Goal: Find contact information: Find contact information

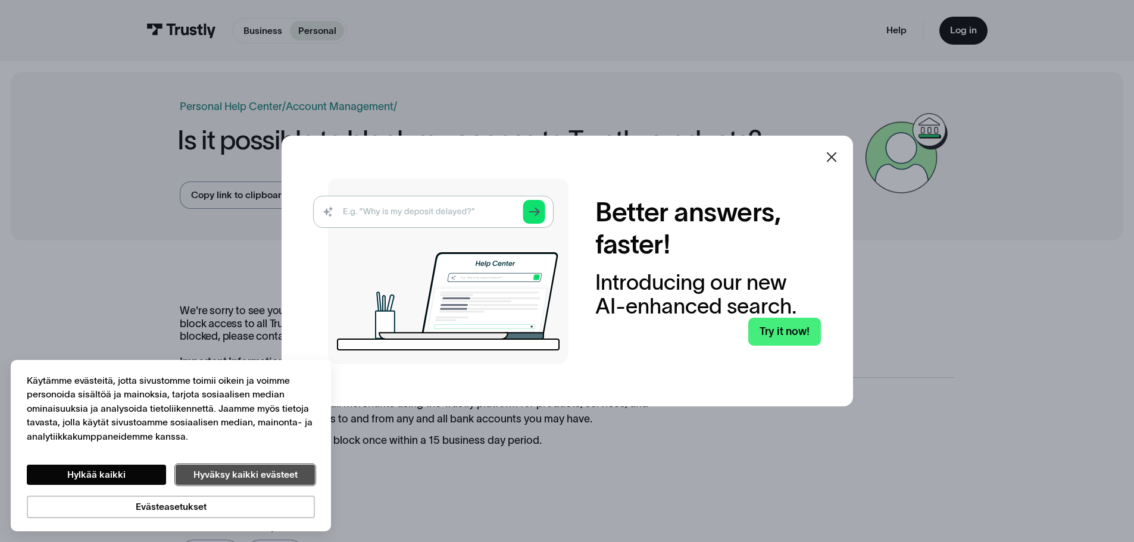
click at [211, 478] on button "Hyväksy kaikki evästeet" at bounding box center [245, 475] width 139 height 20
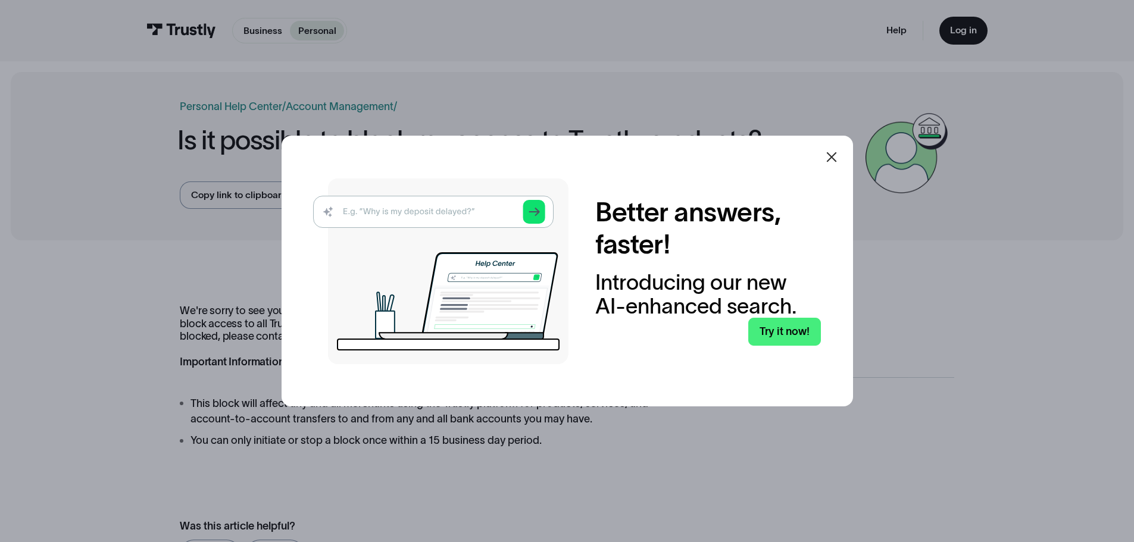
click at [979, 348] on div at bounding box center [567, 271] width 1134 height 542
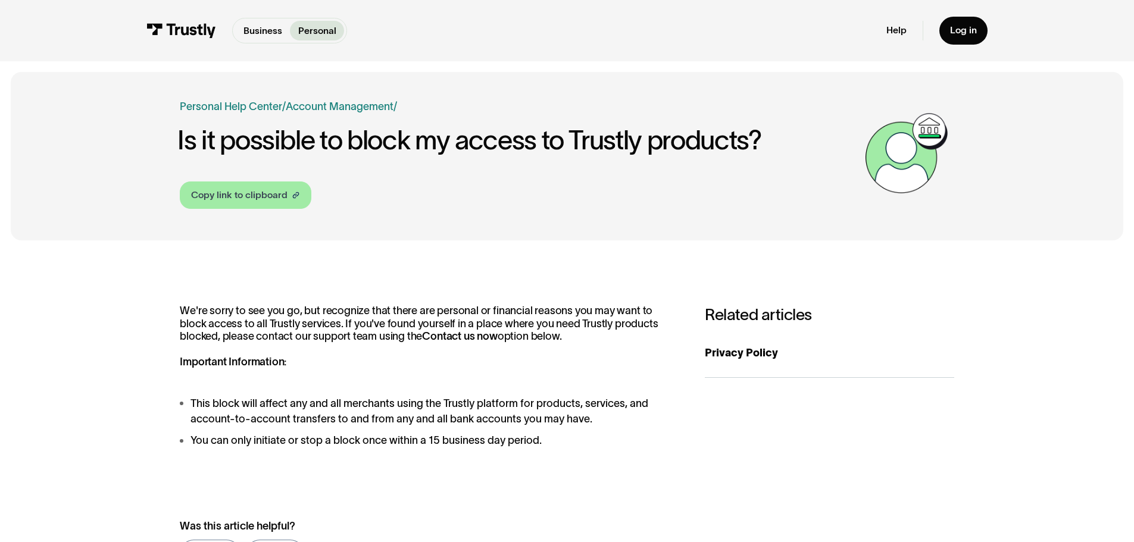
click at [238, 195] on div "Copy link to clipboard" at bounding box center [239, 195] width 96 height 14
click at [533, 260] on div "**********" at bounding box center [567, 441] width 1113 height 380
click at [888, 166] on img at bounding box center [906, 153] width 95 height 95
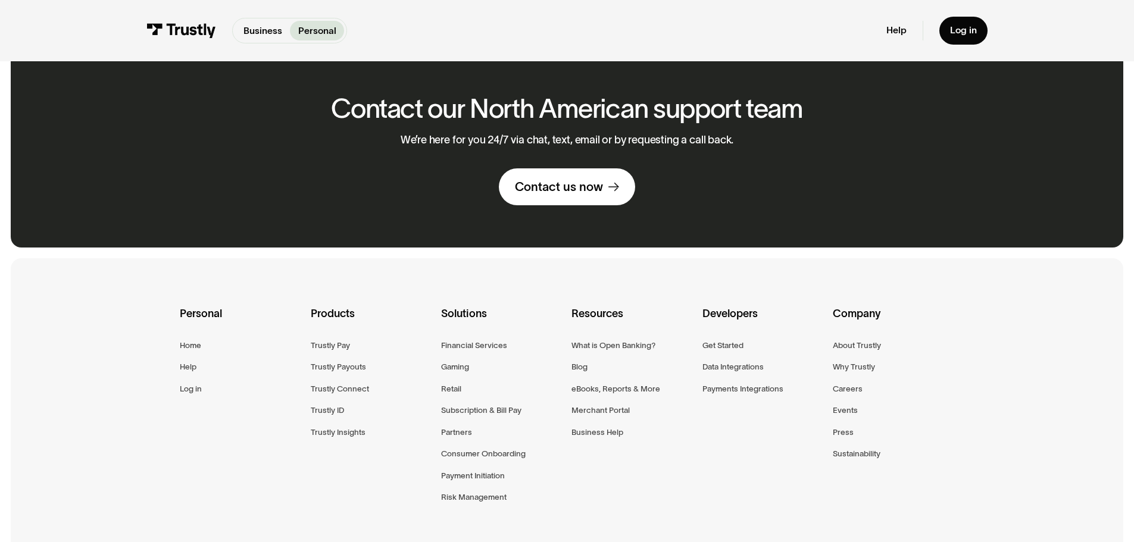
scroll to position [553, 0]
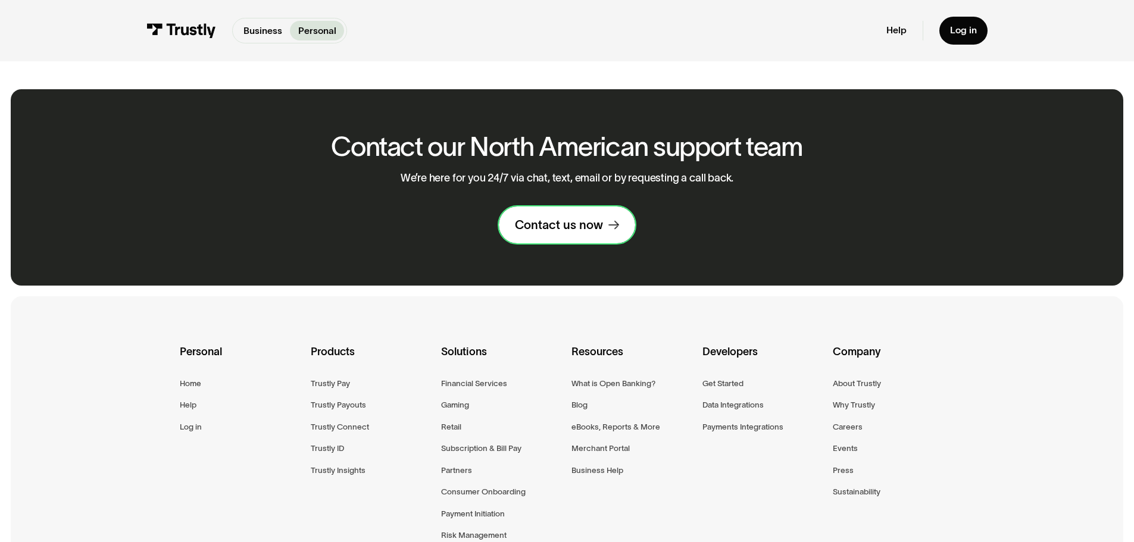
click at [585, 230] on div "Contact us now" at bounding box center [559, 224] width 88 height 15
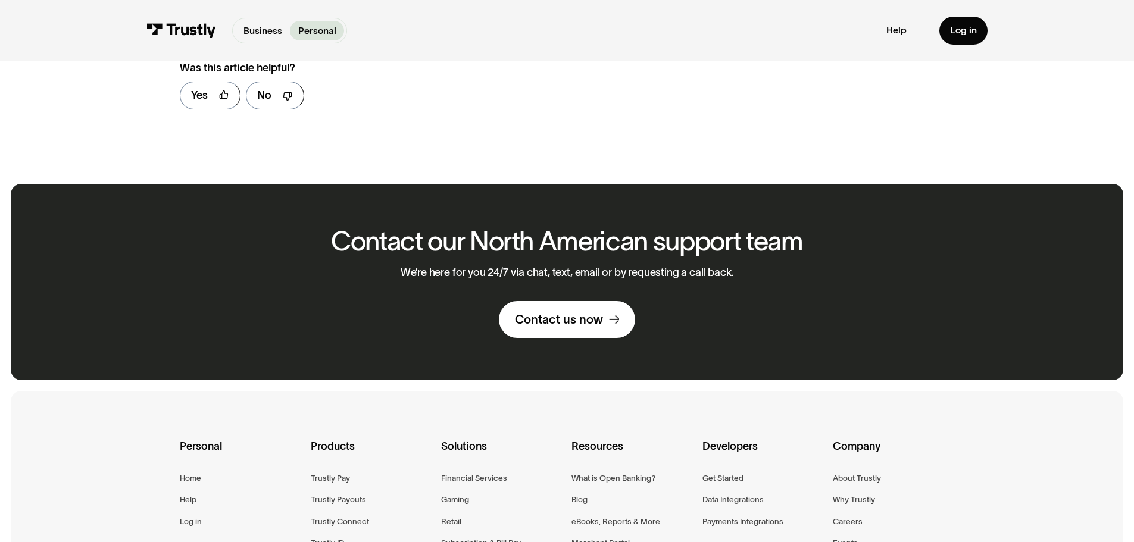
scroll to position [434, 0]
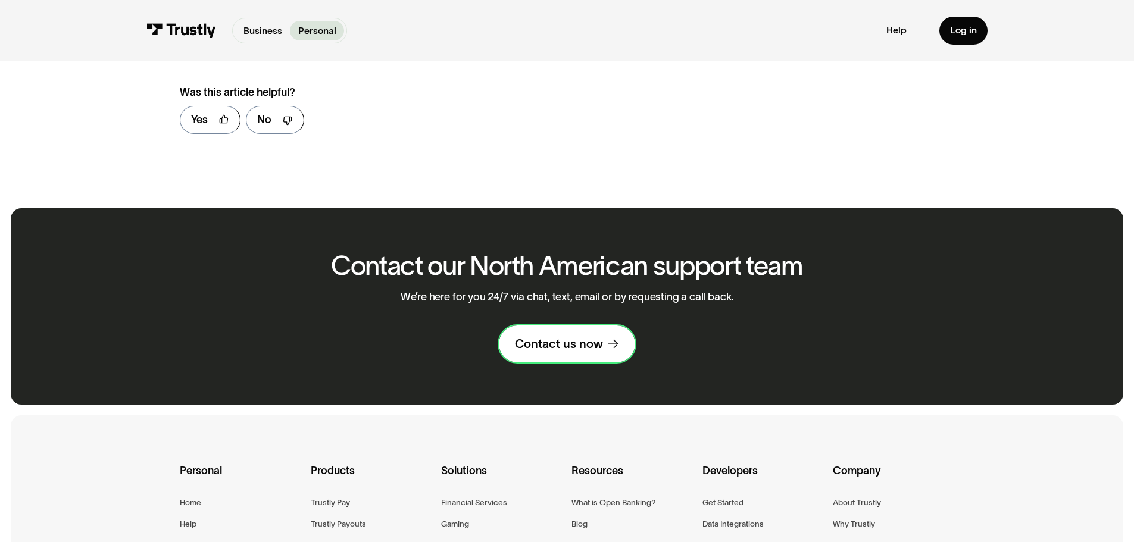
click at [613, 350] on icon at bounding box center [613, 344] width 11 height 11
